Goal: Entertainment & Leisure: Browse casually

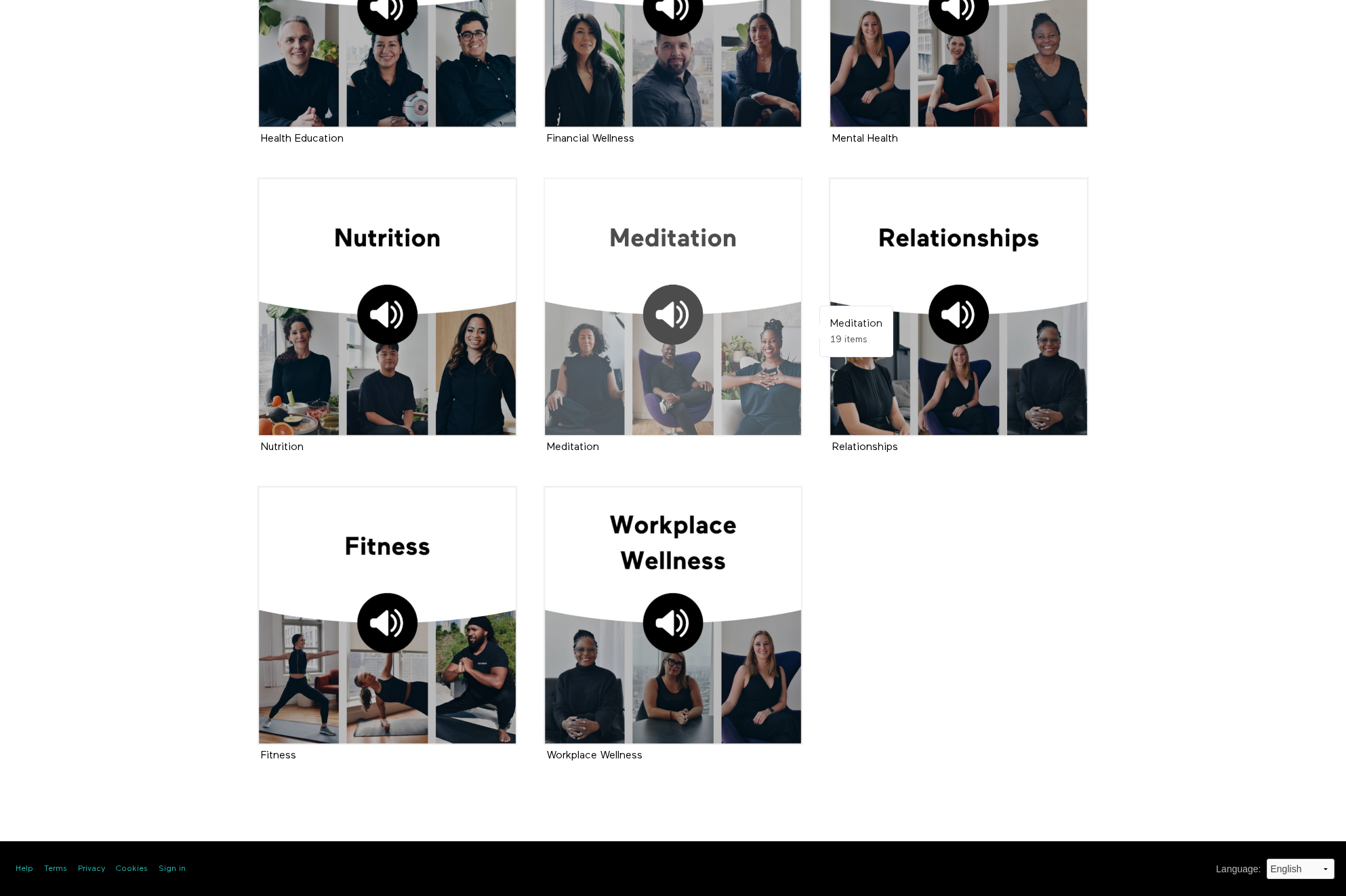
scroll to position [439, 0]
click at [690, 248] on div at bounding box center [673, 307] width 259 height 259
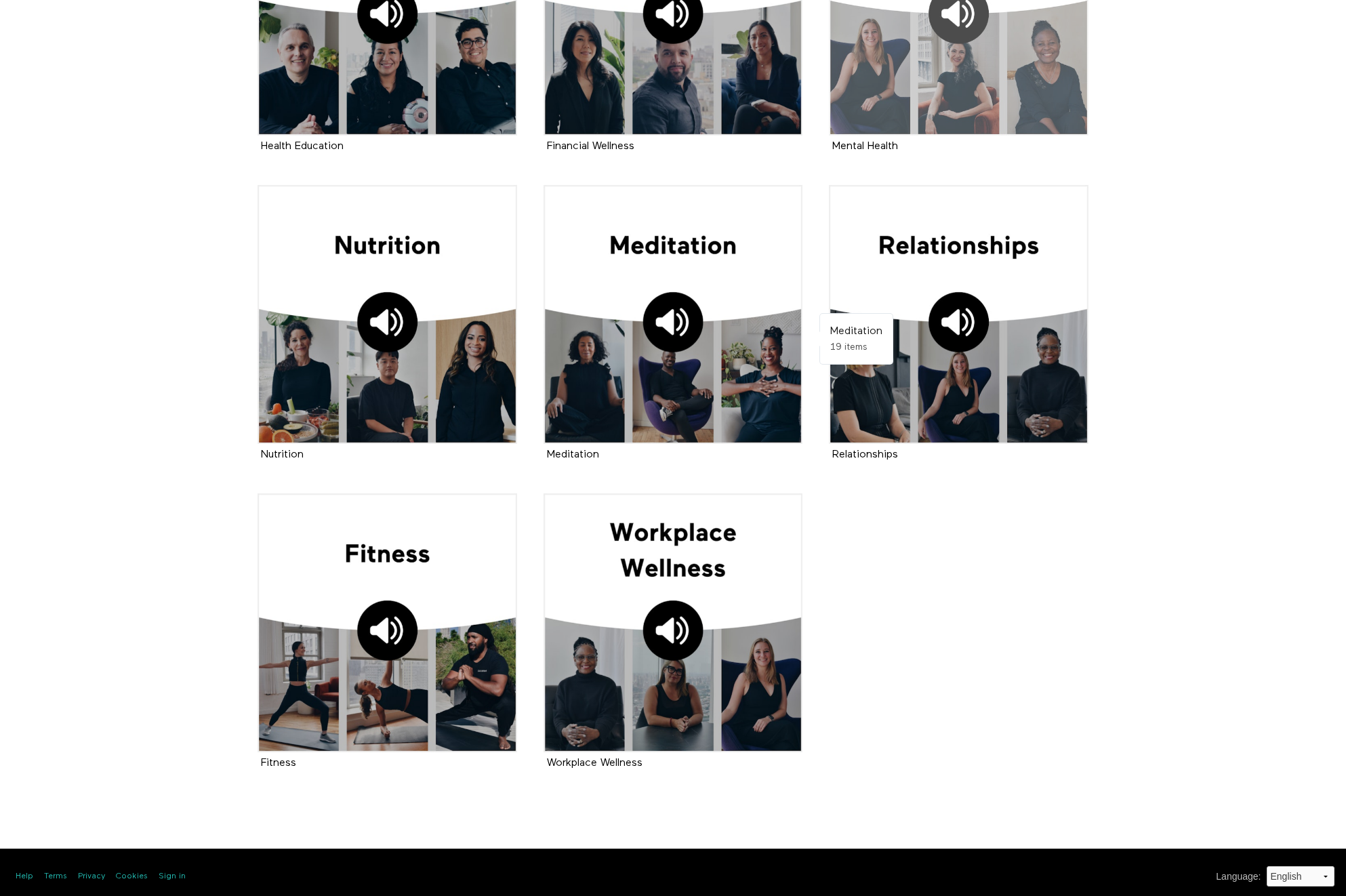
scroll to position [429, 0]
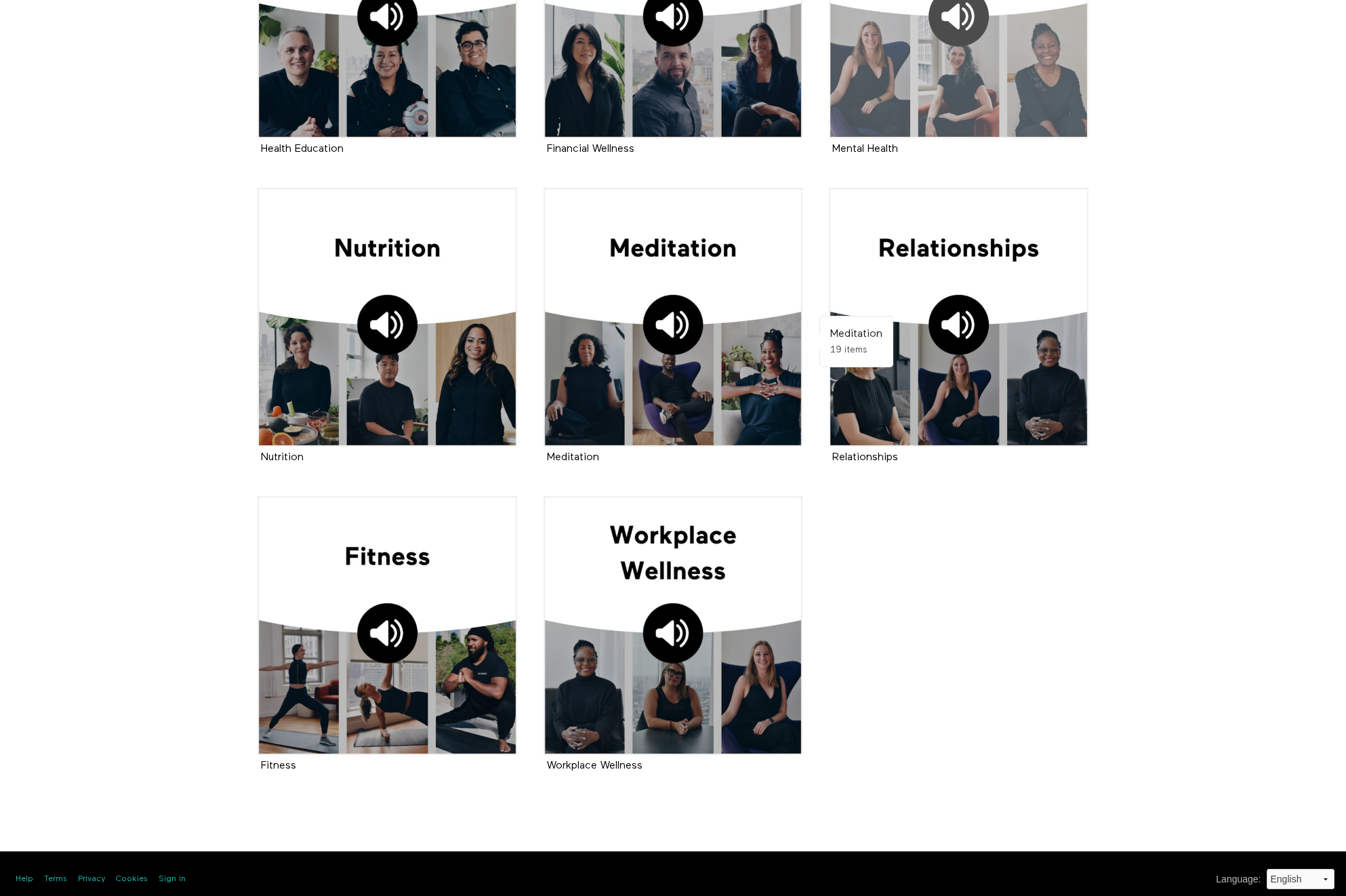
click at [899, 93] on div at bounding box center [958, 9] width 259 height 259
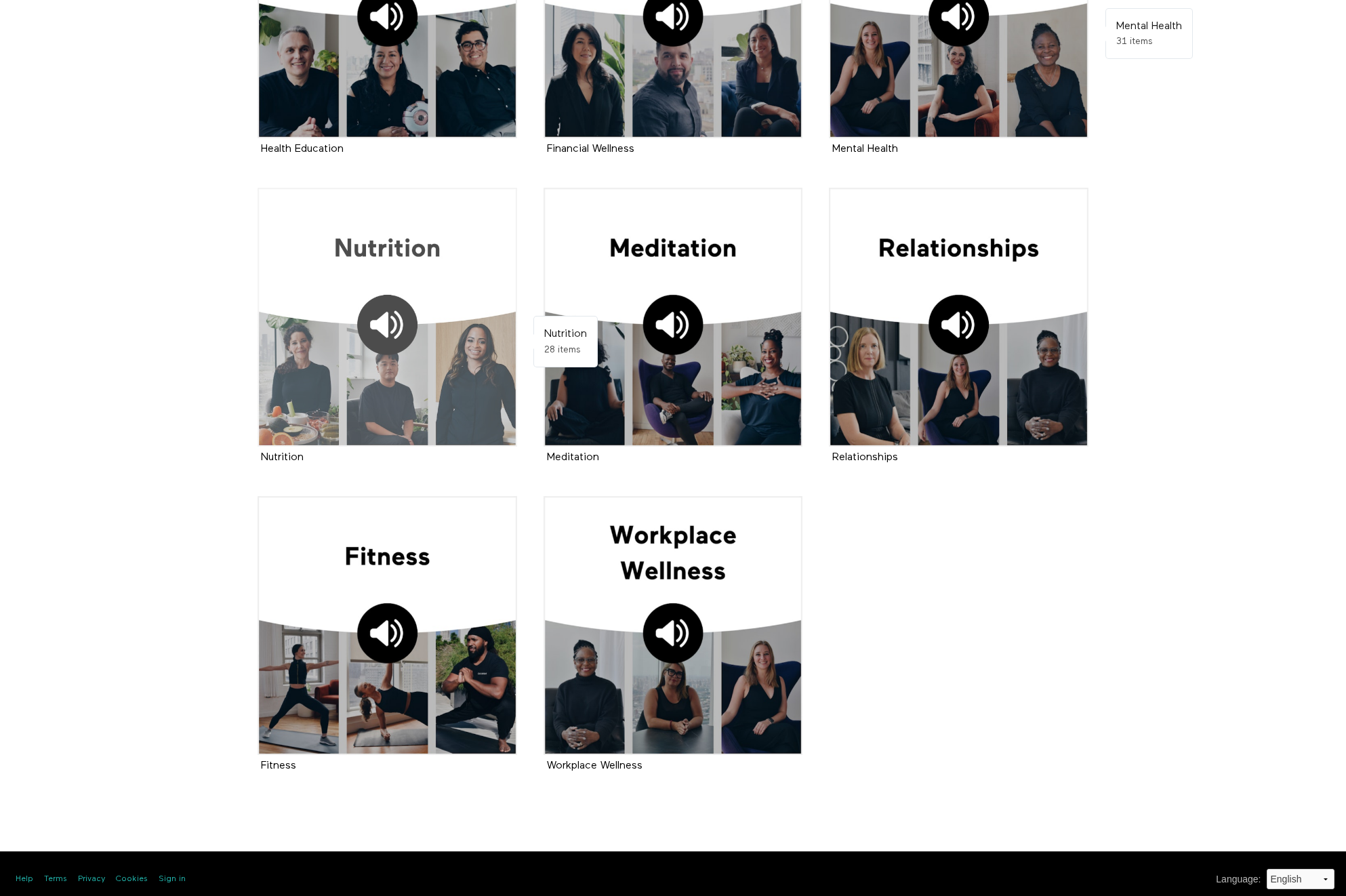
click at [485, 267] on div at bounding box center [387, 317] width 259 height 259
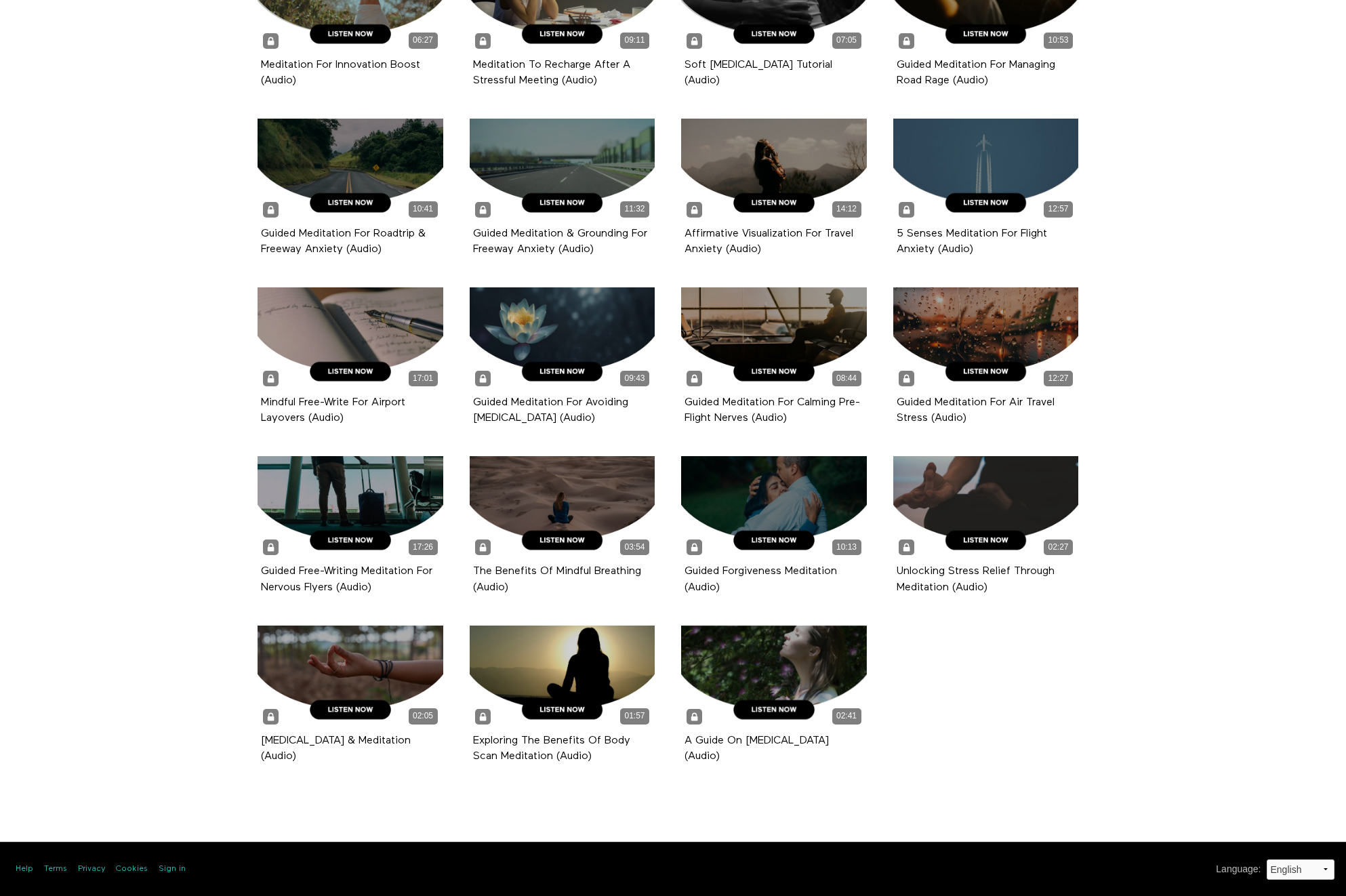
scroll to position [393, 0]
